Goal: Use online tool/utility: Utilize a website feature to perform a specific function

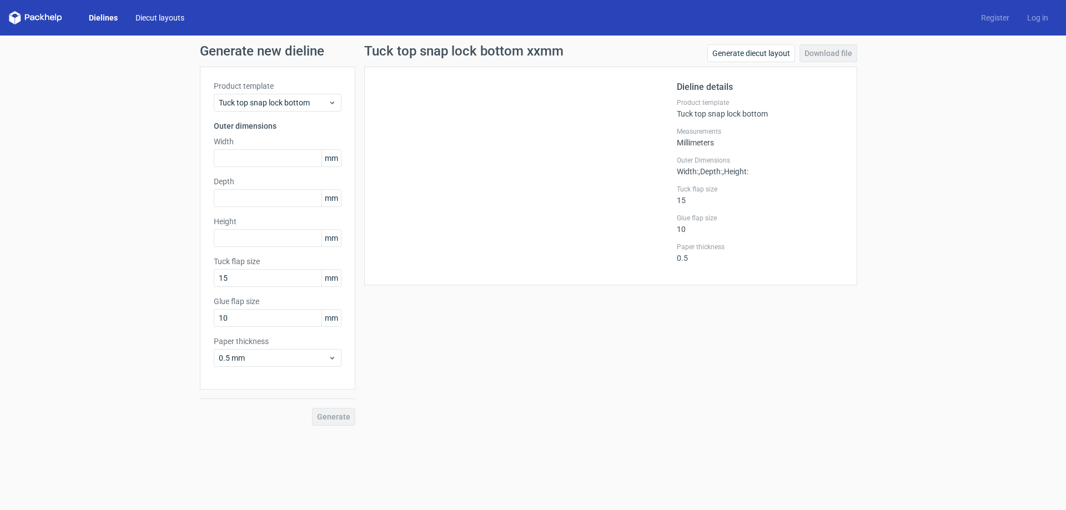
click at [165, 19] on link "Diecut layouts" at bounding box center [160, 17] width 67 height 11
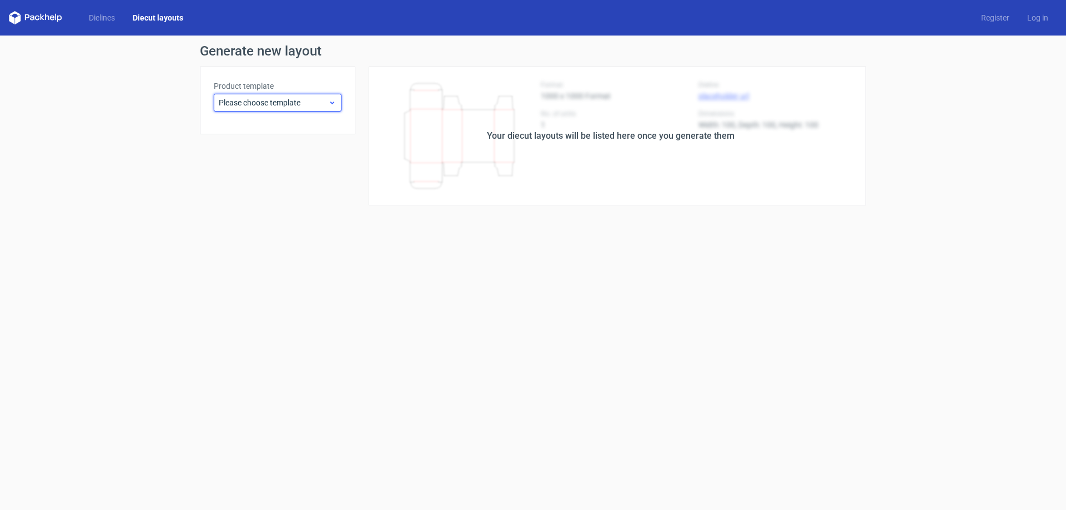
click at [319, 102] on span "Please choose template" at bounding box center [273, 102] width 109 height 11
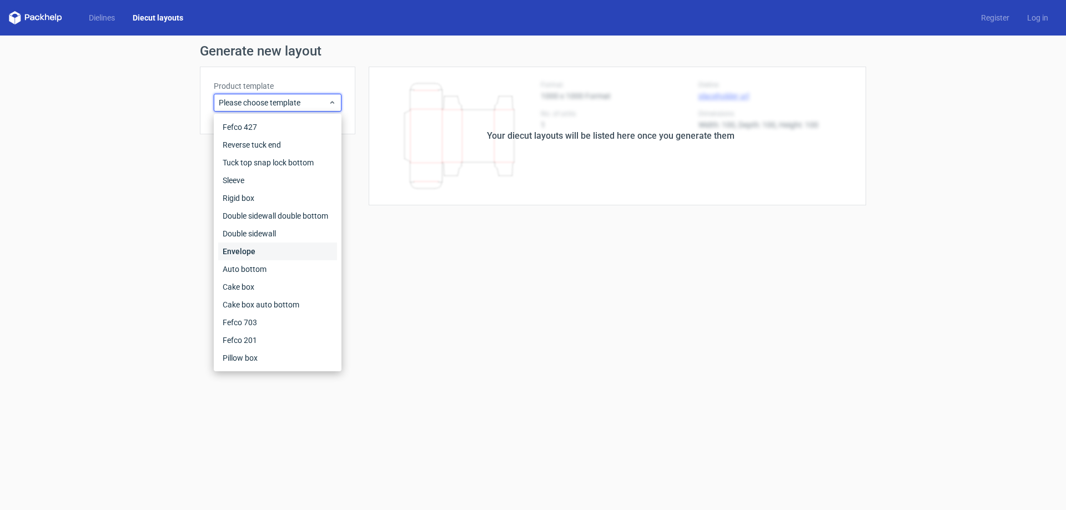
click at [237, 244] on div "Envelope" at bounding box center [277, 252] width 119 height 18
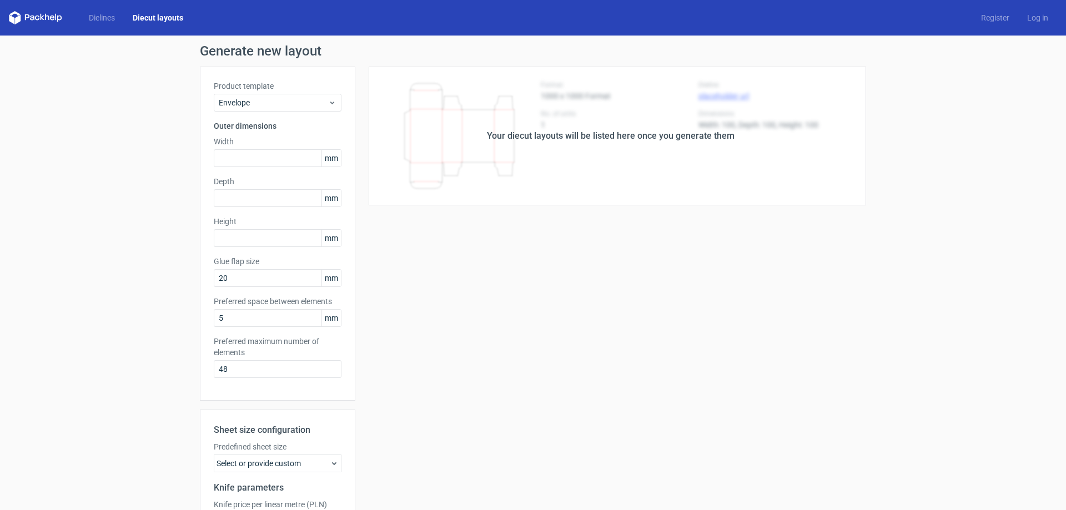
click at [584, 154] on div "Your diecut layouts will be listed here once you generate them" at bounding box center [610, 136] width 511 height 139
click at [33, 18] on icon at bounding box center [32, 18] width 4 height 5
click at [101, 14] on link "Dielines" at bounding box center [102, 17] width 44 height 11
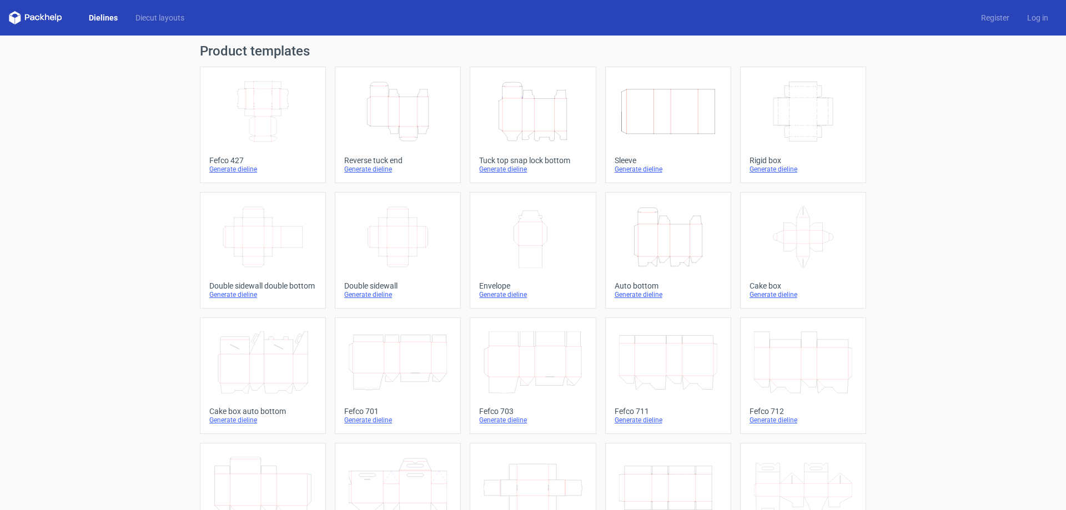
click at [99, 18] on link "Dielines" at bounding box center [103, 17] width 47 height 11
click at [35, 18] on icon at bounding box center [35, 17] width 53 height 13
click at [147, 20] on link "Diecut layouts" at bounding box center [160, 17] width 67 height 11
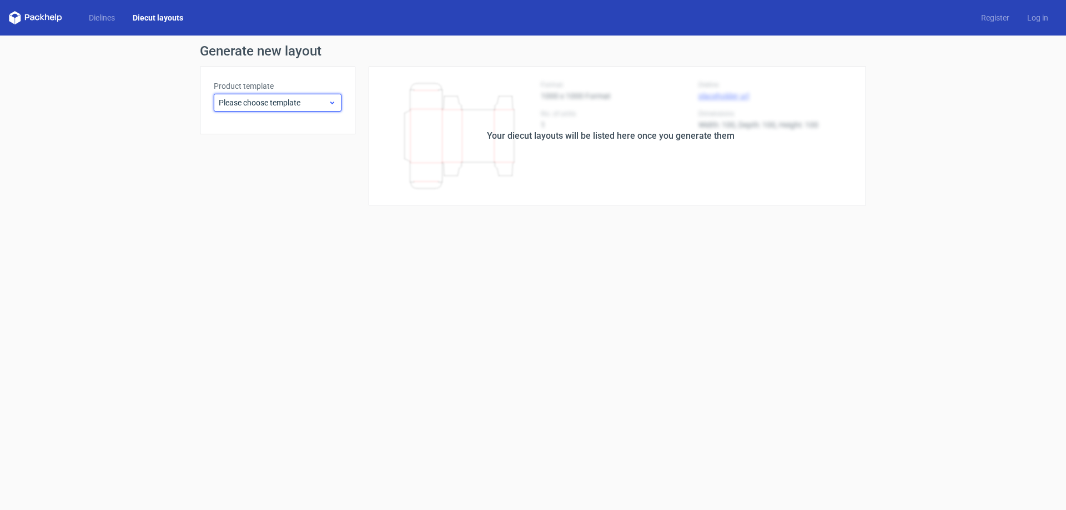
click at [314, 103] on span "Please choose template" at bounding box center [273, 102] width 109 height 11
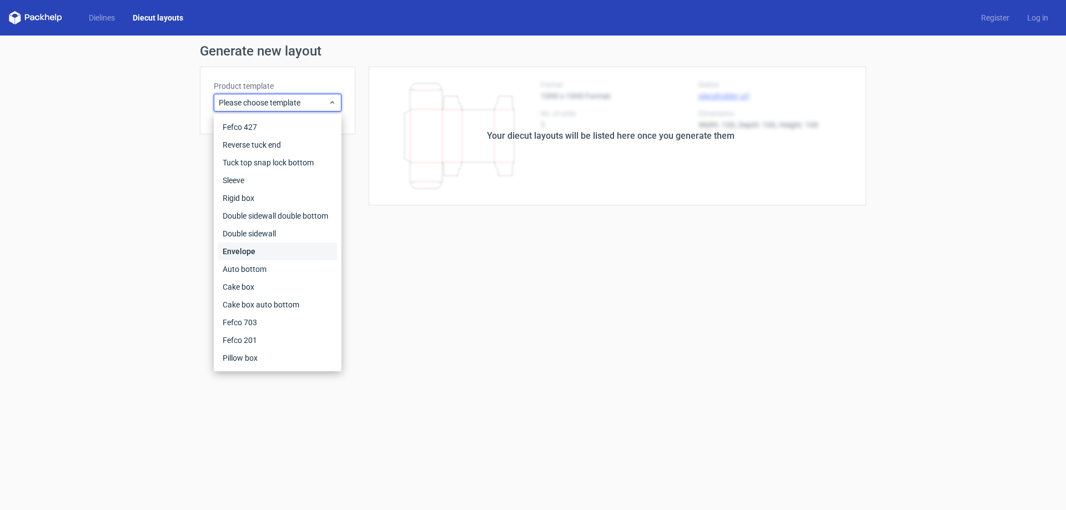
click at [237, 252] on div "Envelope" at bounding box center [277, 252] width 119 height 18
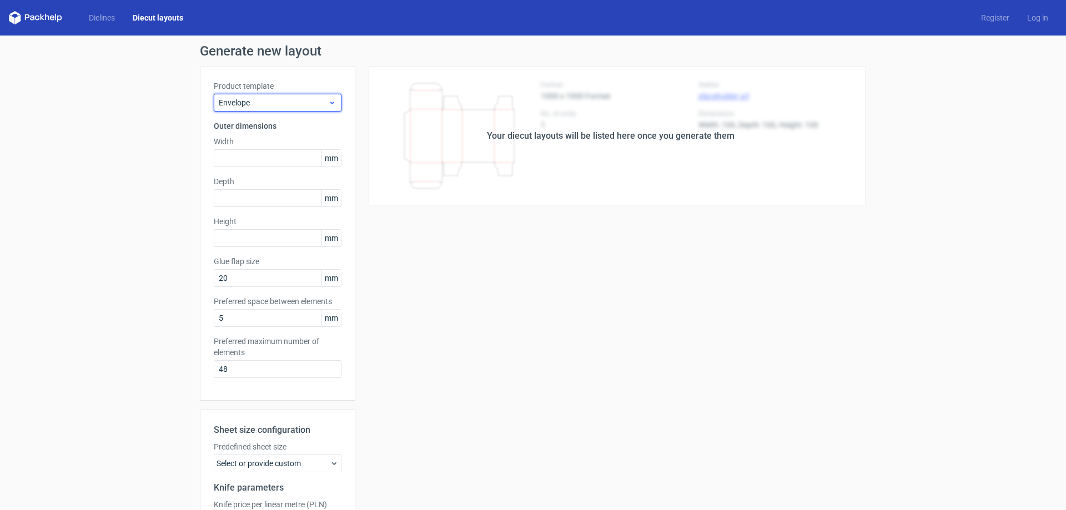
click at [308, 99] on span "Envelope" at bounding box center [273, 102] width 109 height 11
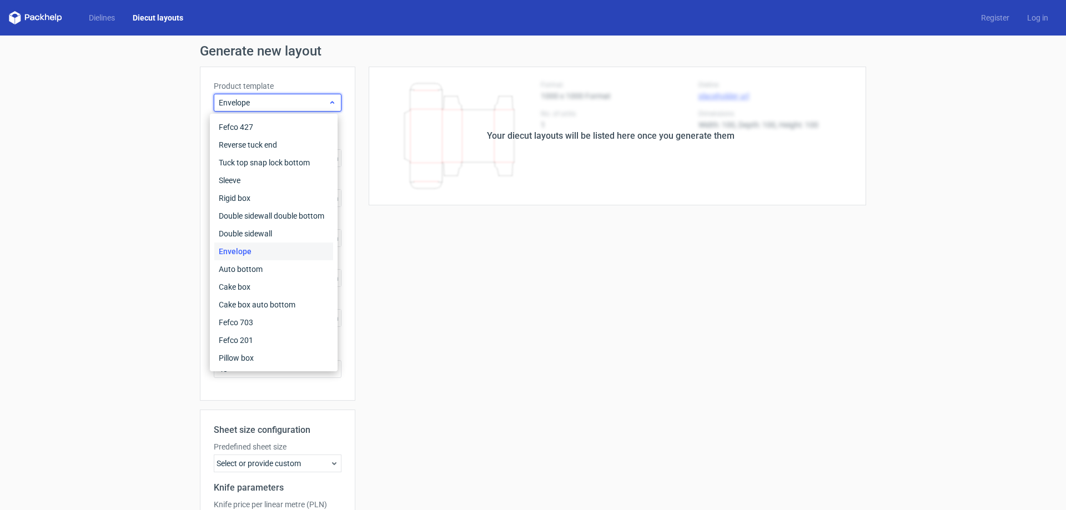
click at [308, 99] on span "Envelope" at bounding box center [273, 102] width 109 height 11
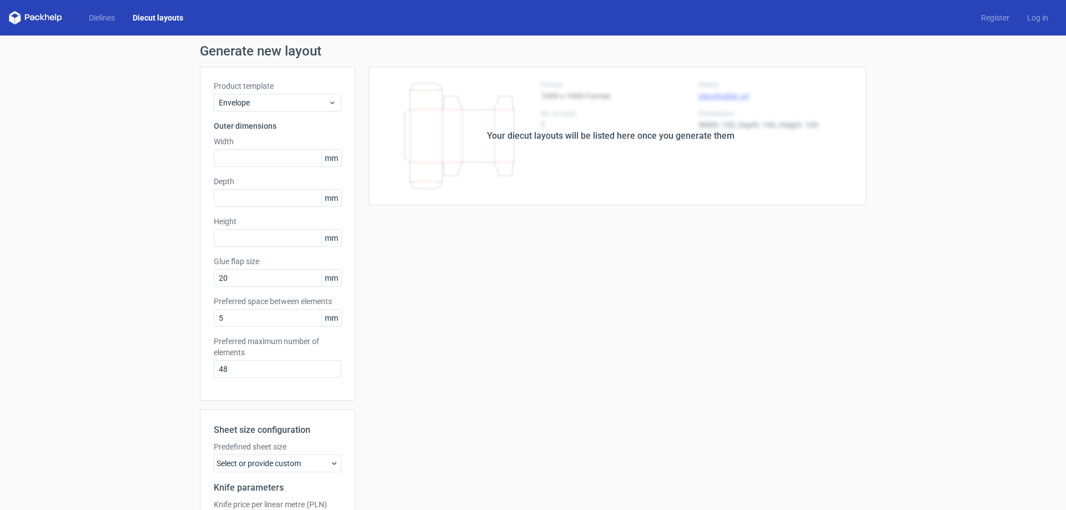
click at [617, 145] on div "Your diecut layouts will be listed here once you generate them" at bounding box center [610, 136] width 511 height 139
click at [625, 130] on div "Your diecut layouts will be listed here once you generate them" at bounding box center [611, 135] width 248 height 13
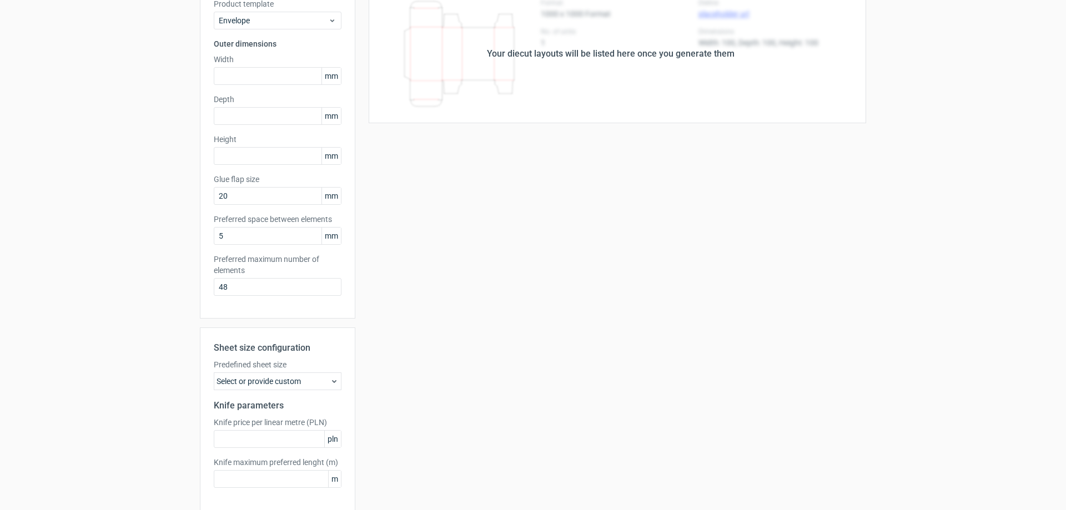
scroll to position [128, 0]
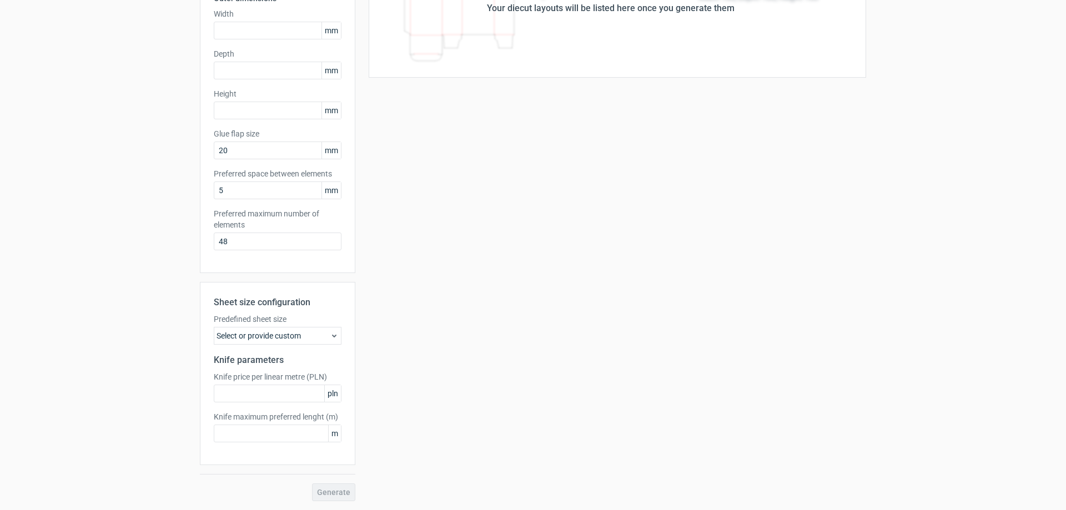
click at [311, 334] on div "Select or provide custom" at bounding box center [278, 336] width 128 height 18
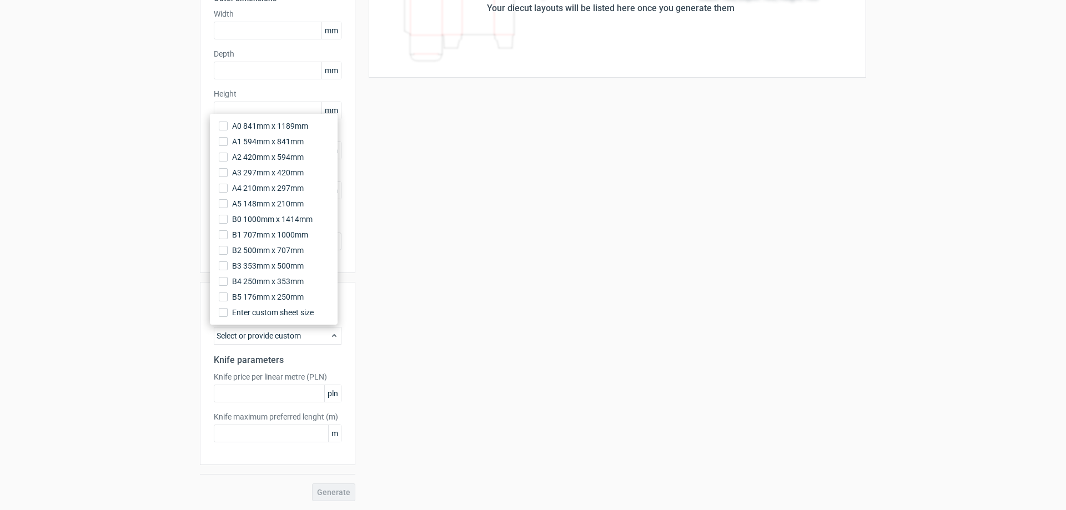
click at [311, 334] on div "Select or provide custom" at bounding box center [278, 336] width 128 height 18
click at [317, 335] on div "Select or provide custom" at bounding box center [278, 336] width 128 height 18
click at [335, 334] on div "Select or provide custom" at bounding box center [278, 336] width 128 height 18
click at [328, 331] on div "Select or provide custom" at bounding box center [278, 336] width 128 height 18
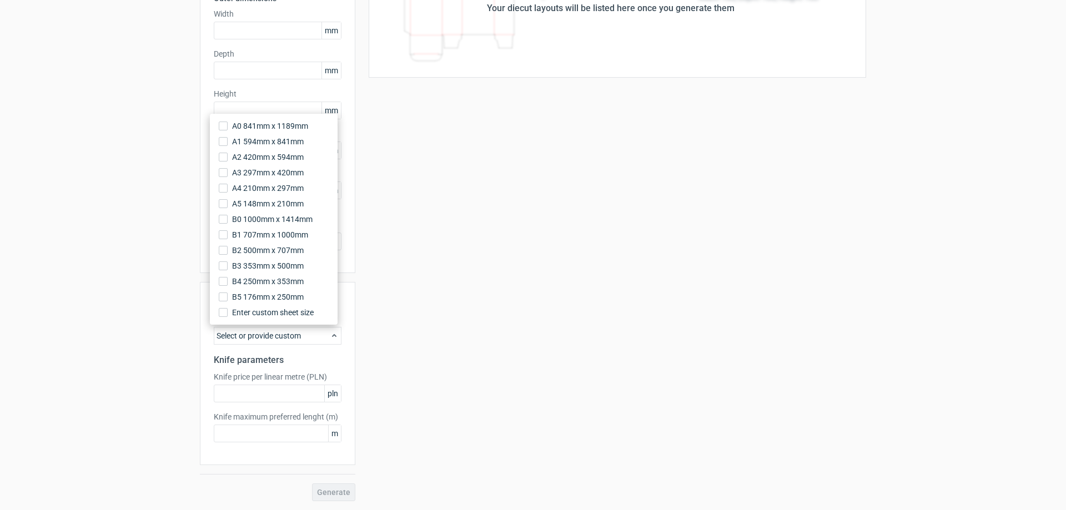
click at [459, 329] on div "Your diecut layouts will be listed here once you generate them Height Depth Wid…" at bounding box center [610, 220] width 511 height 563
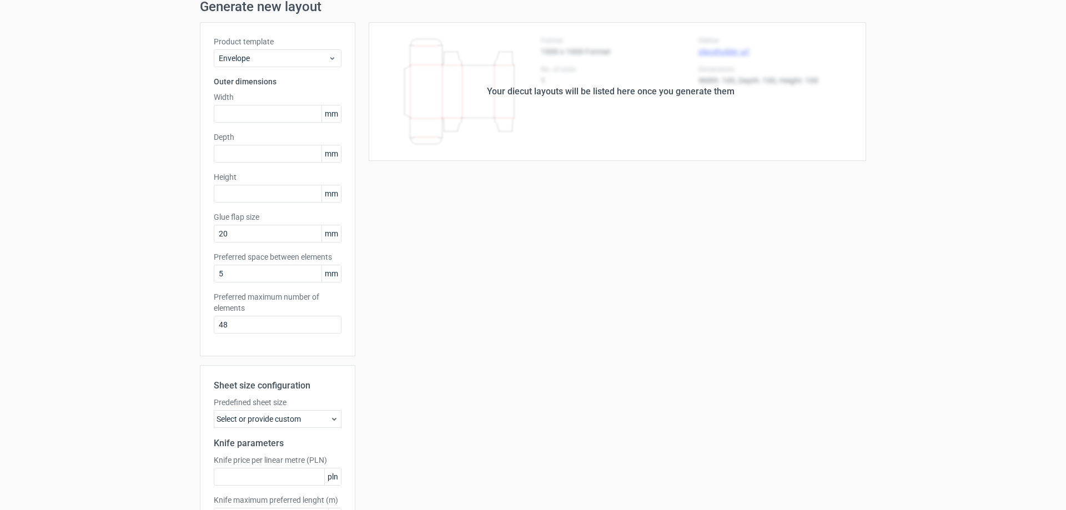
scroll to position [0, 0]
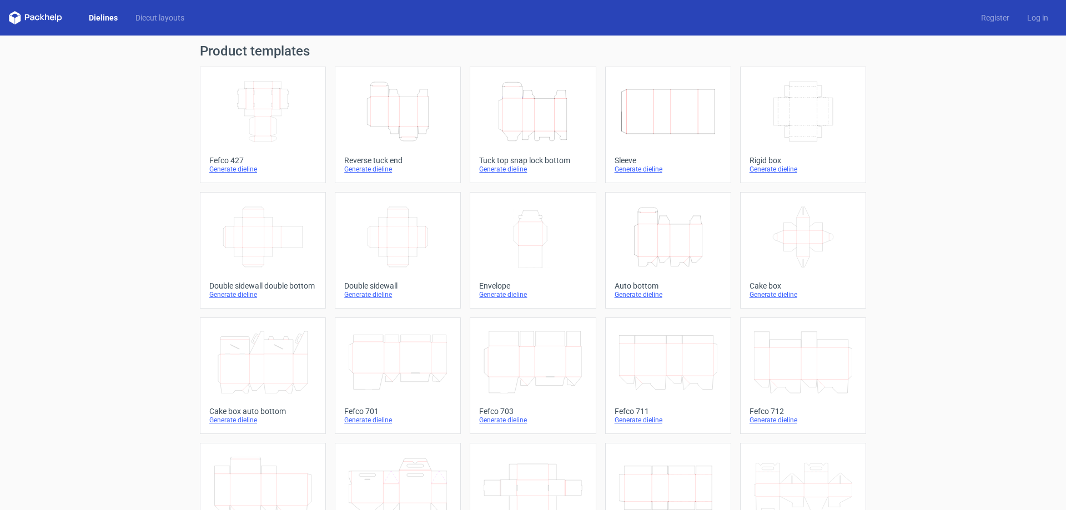
click at [509, 244] on icon "Width Height" at bounding box center [533, 237] width 98 height 62
